Goal: Task Accomplishment & Management: Complete application form

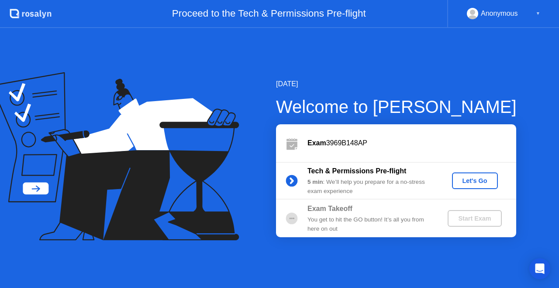
click at [461, 175] on button "Let's Go" at bounding box center [475, 180] width 46 height 17
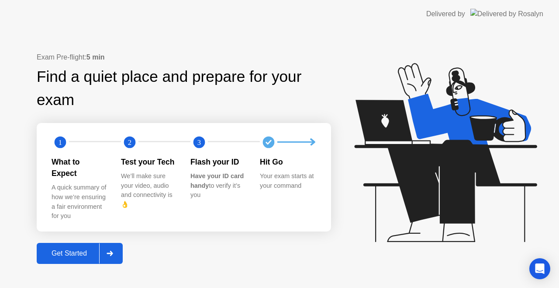
click at [78, 250] on div "Get Started" at bounding box center [69, 253] width 60 height 8
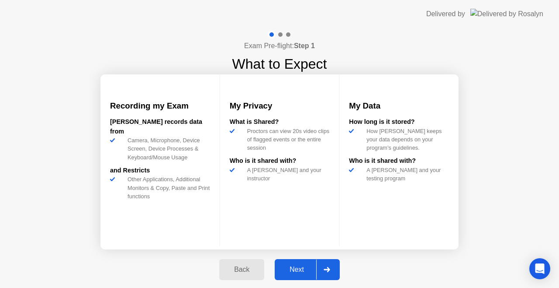
click at [297, 266] on div "Next" at bounding box center [296, 269] width 39 height 8
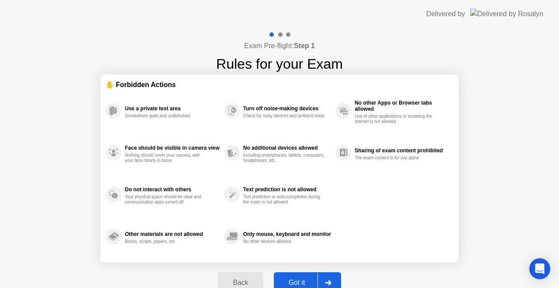
click at [288, 285] on div "Got it" at bounding box center [297, 282] width 41 height 8
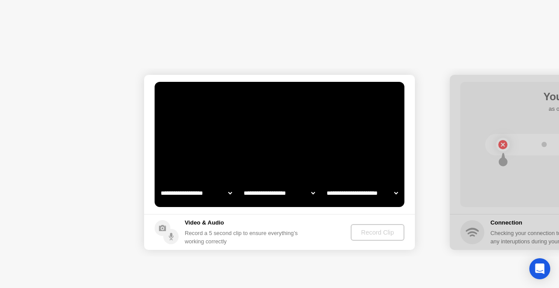
select select "**********"
select select "*******"
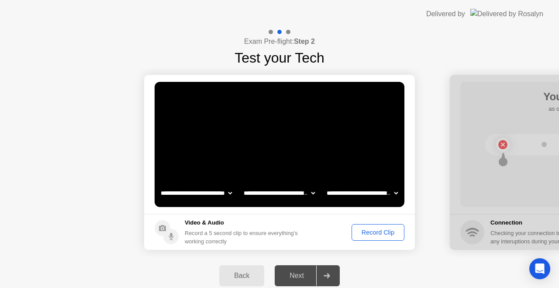
click at [215, 198] on select "**********" at bounding box center [196, 192] width 75 height 17
click at [267, 197] on select "**********" at bounding box center [279, 192] width 75 height 17
click at [359, 197] on select "**********" at bounding box center [362, 192] width 75 height 17
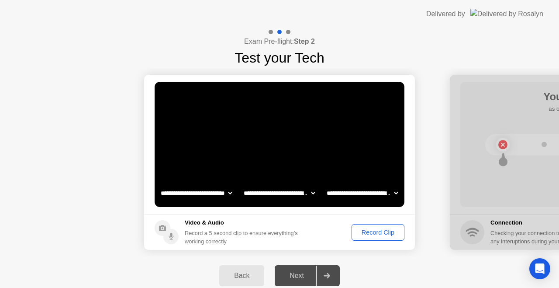
click at [359, 197] on select "**********" at bounding box center [362, 192] width 75 height 17
click at [298, 274] on div "Next" at bounding box center [296, 275] width 39 height 8
click at [380, 232] on div "Record Clip" at bounding box center [378, 232] width 47 height 7
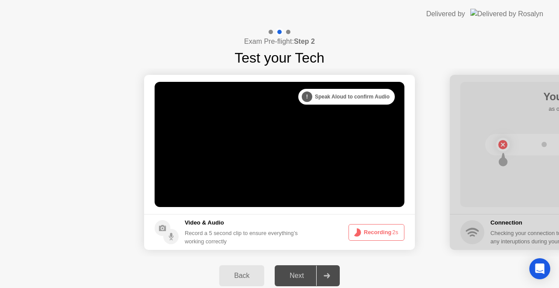
click at [364, 234] on button "Recording 2s" at bounding box center [377, 232] width 56 height 17
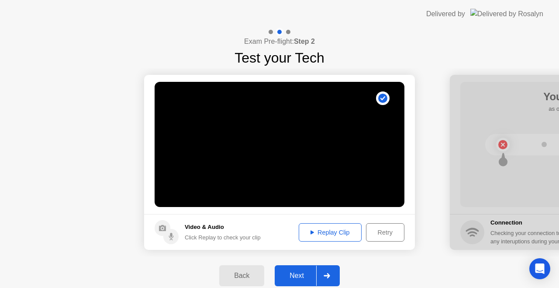
click at [343, 234] on div "Replay Clip" at bounding box center [330, 232] width 57 height 7
click at [309, 269] on button "Next" at bounding box center [307, 275] width 65 height 21
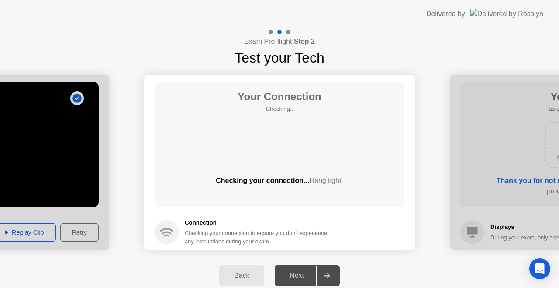
click at [162, 227] on circle at bounding box center [167, 232] width 24 height 24
click at [285, 179] on div "Checking your connection... Hang tight." at bounding box center [280, 180] width 250 height 10
drag, startPoint x: 317, startPoint y: 181, endPoint x: 335, endPoint y: 182, distance: 17.5
click at [335, 182] on span "Hang tight." at bounding box center [326, 180] width 34 height 7
drag, startPoint x: 312, startPoint y: 183, endPoint x: 336, endPoint y: 181, distance: 23.2
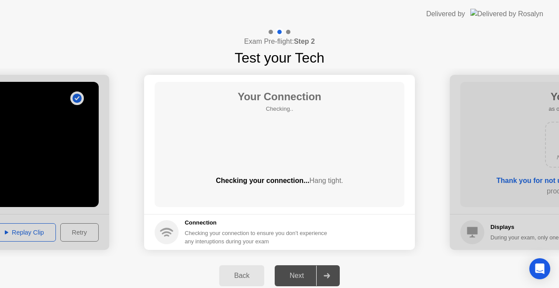
click at [336, 181] on span "Hang tight." at bounding box center [326, 180] width 34 height 7
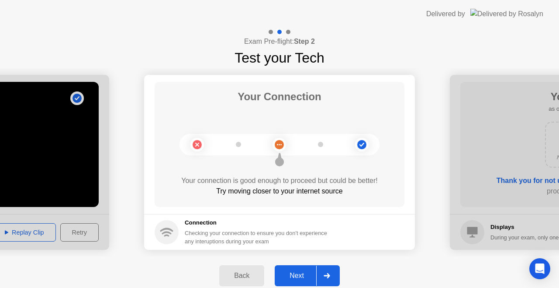
click at [291, 274] on div "Next" at bounding box center [296, 275] width 39 height 8
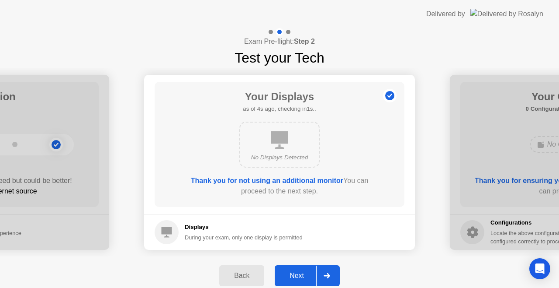
click at [302, 271] on div "Next" at bounding box center [296, 275] width 39 height 8
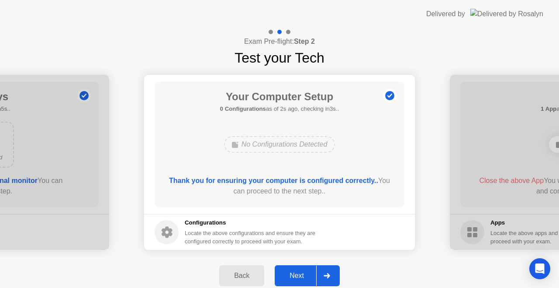
click at [302, 271] on div "Next" at bounding box center [296, 275] width 39 height 8
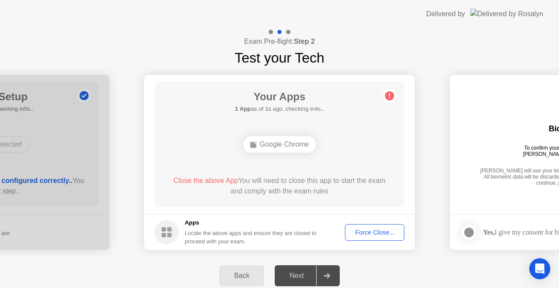
click at [293, 274] on div "Next" at bounding box center [296, 275] width 39 height 8
click at [364, 233] on div "Force Close..." at bounding box center [374, 232] width 53 height 7
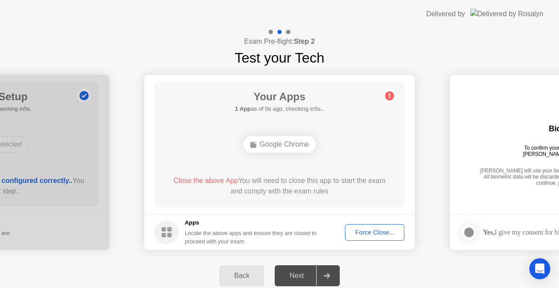
click at [290, 274] on div "Next" at bounding box center [296, 275] width 39 height 8
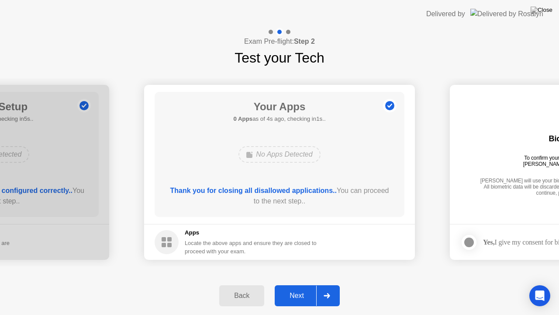
click at [298, 287] on div "Next" at bounding box center [296, 295] width 39 height 8
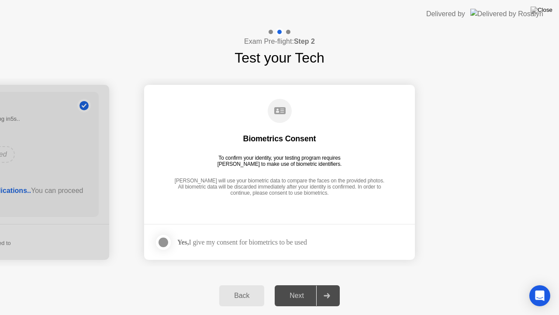
click at [161, 245] on div at bounding box center [163, 242] width 10 height 10
click at [290, 287] on button "Next" at bounding box center [307, 295] width 65 height 21
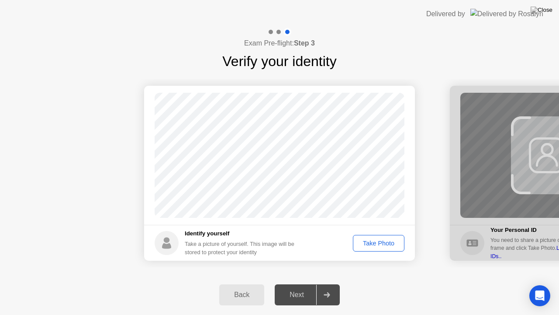
click at [363, 239] on div "Take Photo" at bounding box center [378, 242] width 45 height 7
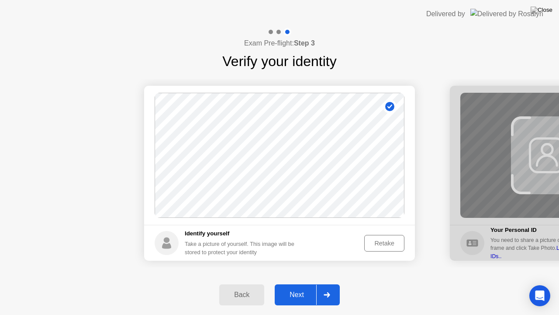
click at [303, 287] on div "Next" at bounding box center [296, 295] width 39 height 8
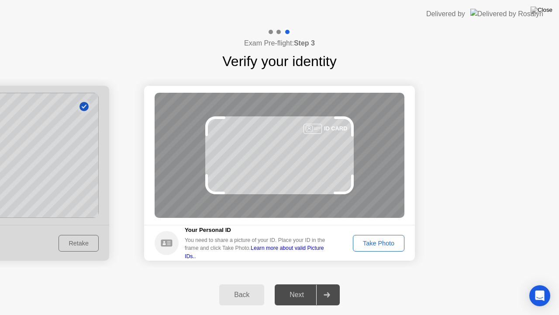
click at [383, 241] on div "Take Photo" at bounding box center [378, 242] width 45 height 7
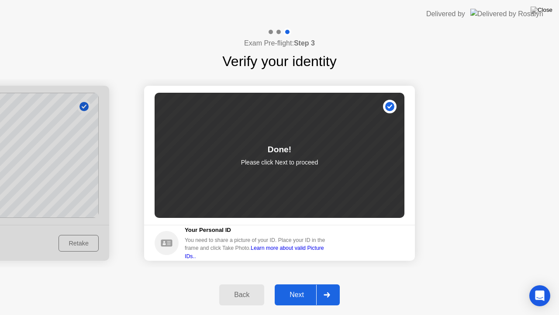
click at [288, 287] on div "Next" at bounding box center [296, 295] width 39 height 8
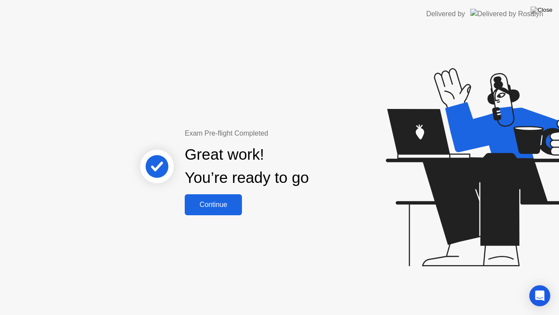
click at [222, 201] on div "Continue" at bounding box center [213, 205] width 52 height 8
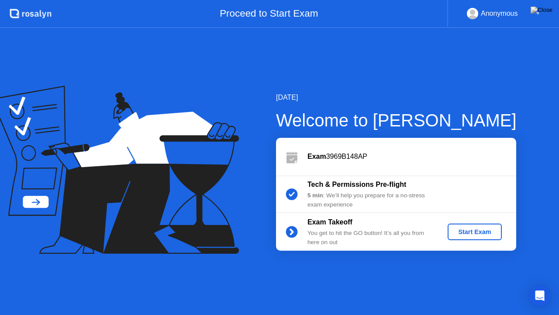
click at [472, 228] on div "Start Exam" at bounding box center [474, 231] width 47 height 7
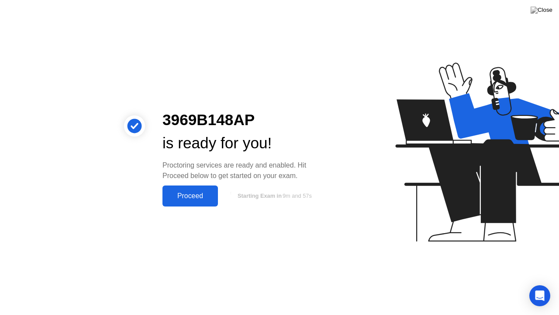
click at [200, 194] on div "Proceed" at bounding box center [190, 196] width 50 height 8
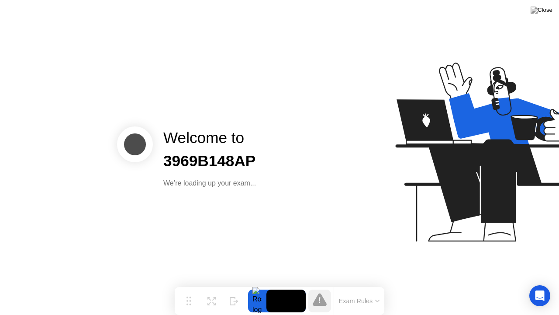
click at [212, 191] on div "Welcome to 3969B148AP We’re loading up your exam..." at bounding box center [279, 157] width 559 height 315
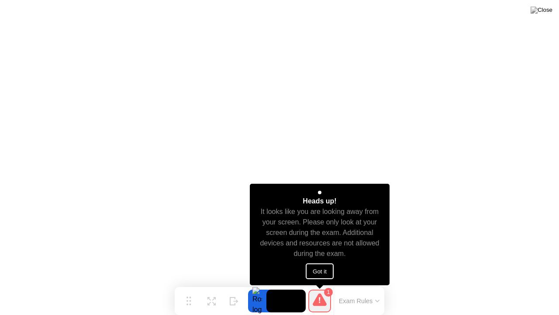
click at [322, 268] on button "Got it" at bounding box center [320, 271] width 28 height 16
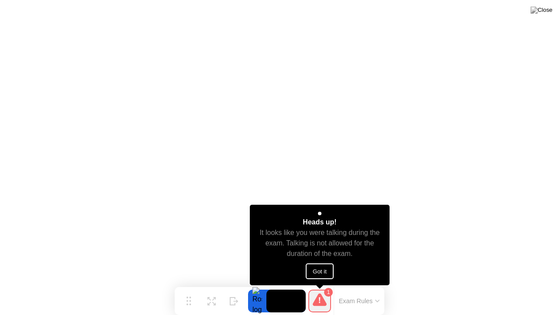
click at [322, 269] on button "Got it" at bounding box center [320, 271] width 28 height 16
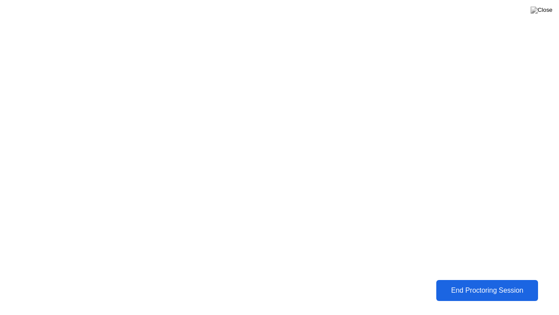
click at [482, 287] on div "End Proctoring Session" at bounding box center [487, 290] width 97 height 8
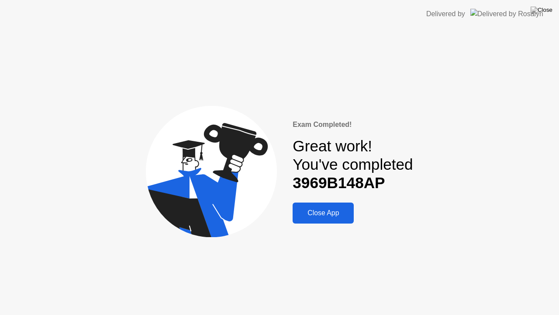
click at [315, 215] on div "Close App" at bounding box center [323, 213] width 56 height 8
